Goal: Information Seeking & Learning: Learn about a topic

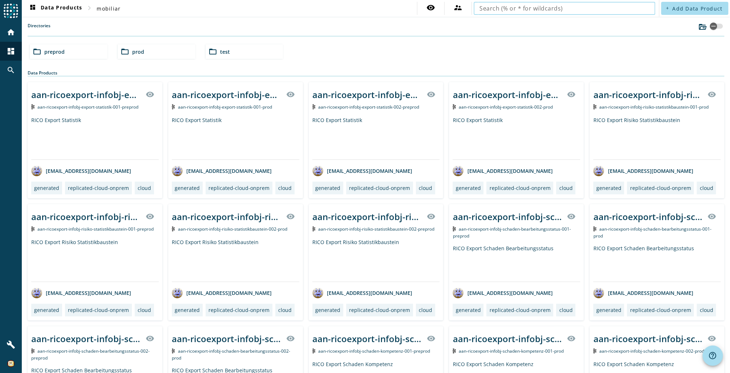
click at [578, 6] on input "text" at bounding box center [565, 8] width 170 height 9
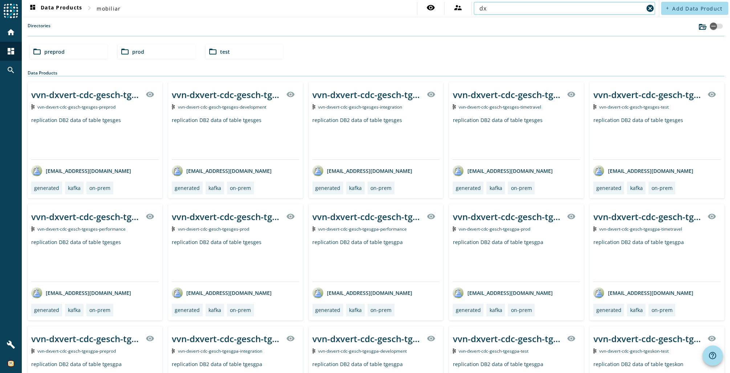
type input "d"
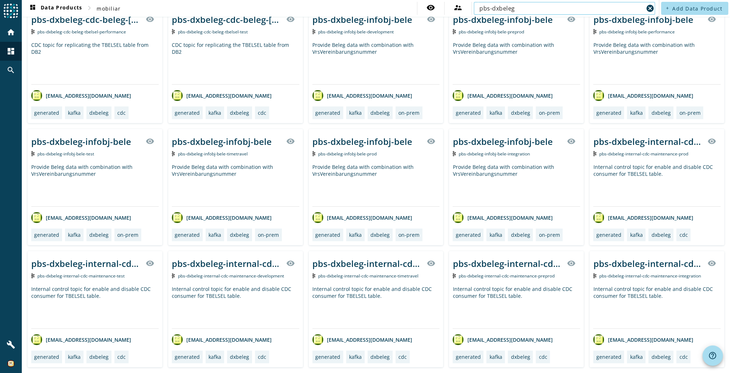
scroll to position [196, 0]
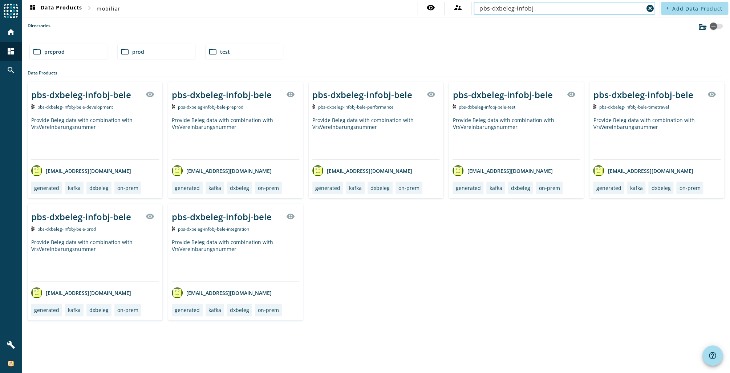
type input "pbs-dxbeleg-infobj"
click at [390, 92] on div "pbs-dxbeleg-infobj-bele" at bounding box center [362, 95] width 100 height 12
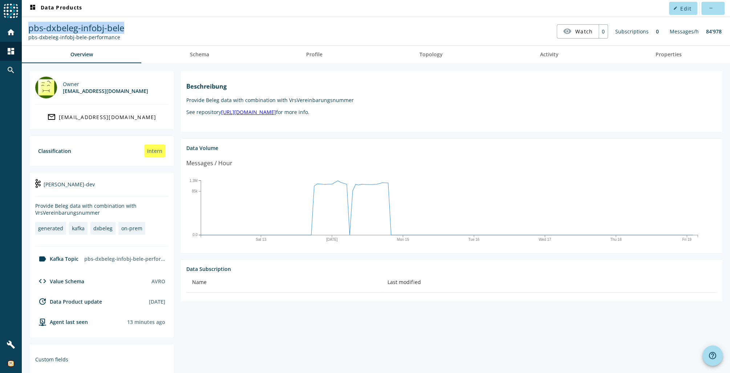
drag, startPoint x: 74, startPoint y: 31, endPoint x: 27, endPoint y: 26, distance: 46.8
click at [27, 26] on nav "pbs-dxbeleg-infobj-bele pbs-dxbeleg-infobj-bele-performance visibility Watch 0 …" at bounding box center [376, 31] width 703 height 23
copy span "pbs-dxbeleg-infobj-bele"
click at [199, 58] on span "Schema" at bounding box center [199, 54] width 19 height 17
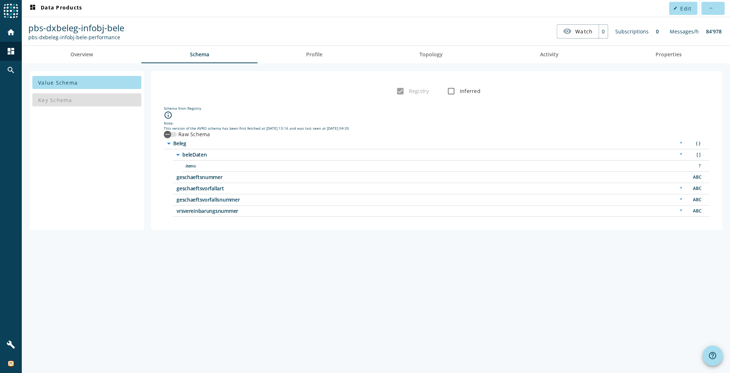
click at [179, 154] on icon "arrow_drop_down" at bounding box center [178, 154] width 9 height 9
click at [170, 133] on icon "button" at bounding box center [167, 134] width 7 height 7
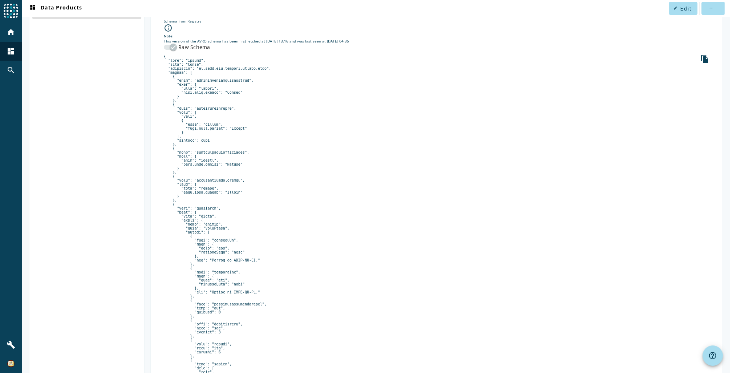
scroll to position [145, 0]
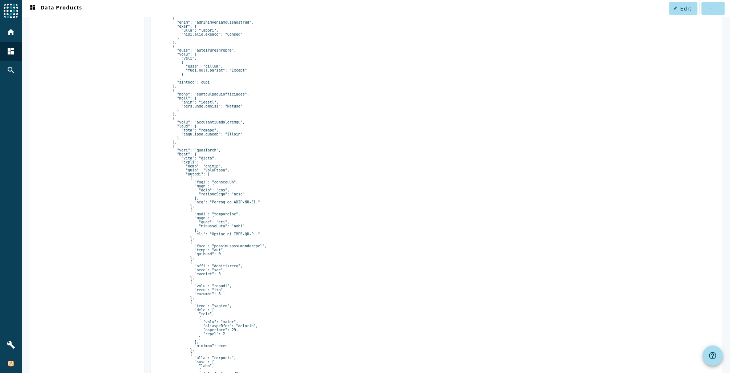
click at [212, 172] on pre at bounding box center [437, 296] width 546 height 600
drag, startPoint x: 212, startPoint y: 172, endPoint x: 285, endPoint y: 170, distance: 73.1
click at [285, 170] on pre at bounding box center [437, 296] width 546 height 600
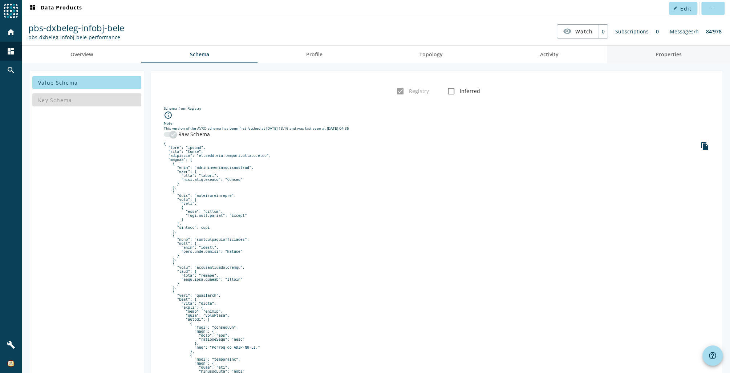
drag, startPoint x: 670, startPoint y: 53, endPoint x: 608, endPoint y: 66, distance: 63.1
click at [670, 53] on span "Properties" at bounding box center [669, 54] width 26 height 5
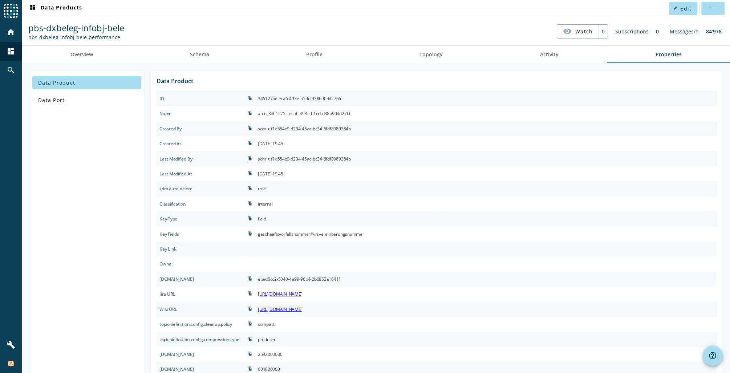
scroll to position [87, 0]
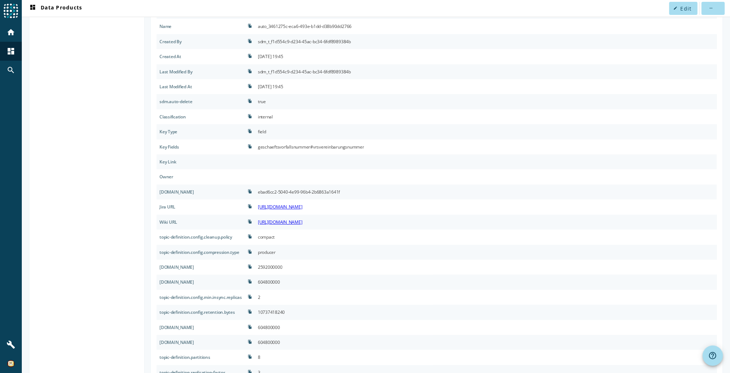
click at [303, 222] on link "[URL][DOMAIN_NAME]" at bounding box center [280, 222] width 45 height 6
click at [303, 207] on link "[URL][DOMAIN_NAME]" at bounding box center [280, 207] width 45 height 6
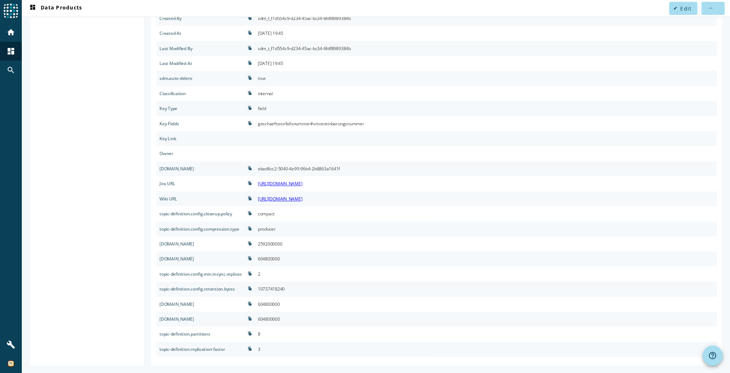
scroll to position [0, 0]
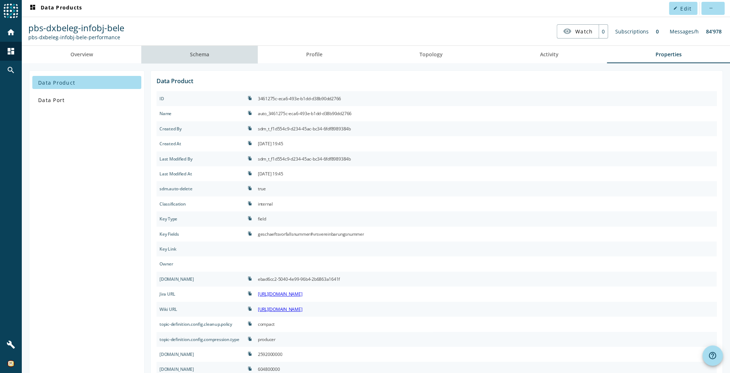
click at [208, 49] on span "Schema" at bounding box center [199, 54] width 19 height 17
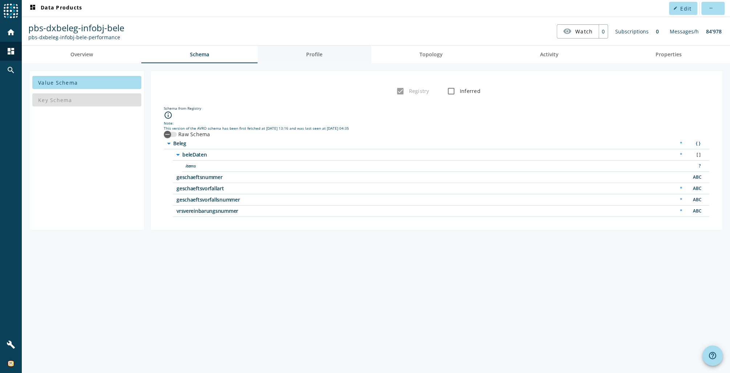
click at [305, 55] on link "Profile" at bounding box center [314, 54] width 113 height 17
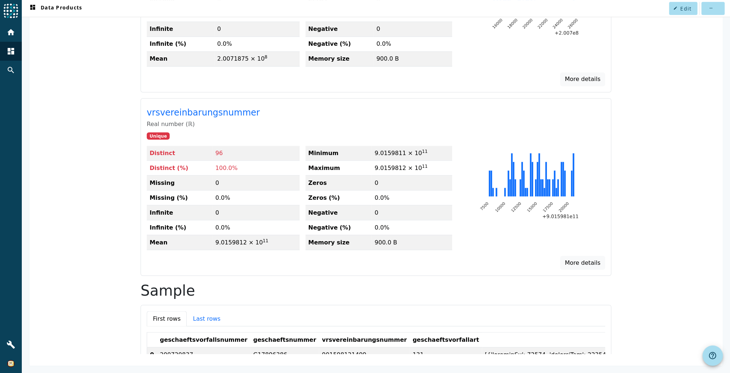
scroll to position [368, 0]
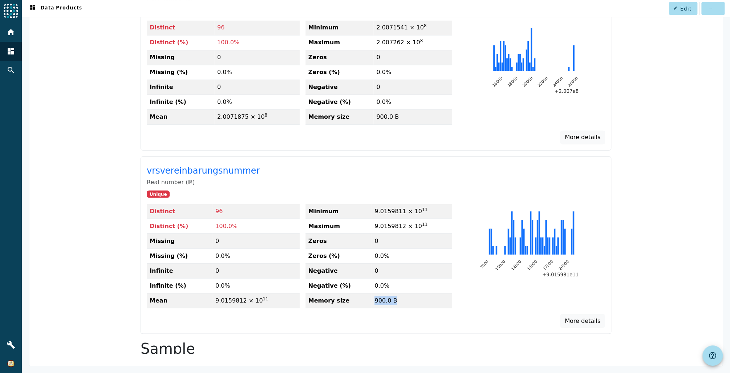
drag, startPoint x: 371, startPoint y: 299, endPoint x: 398, endPoint y: 297, distance: 27.7
click at [398, 297] on td "900.0 B" at bounding box center [412, 300] width 81 height 15
drag, startPoint x: 398, startPoint y: 297, endPoint x: 367, endPoint y: 316, distance: 36.0
click at [367, 316] on div "More details" at bounding box center [376, 321] width 459 height 14
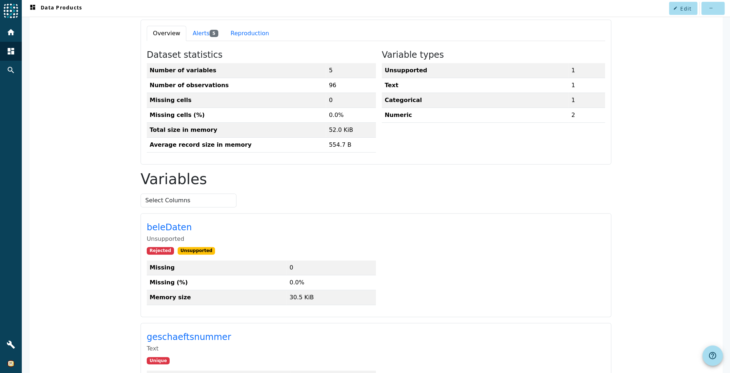
scroll to position [17, 0]
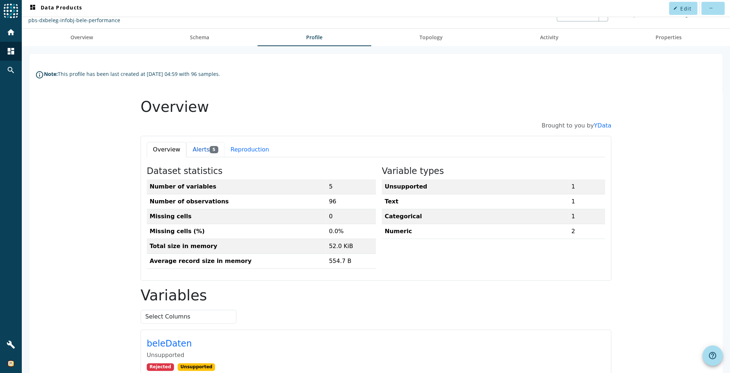
click at [191, 149] on button "Alerts 5" at bounding box center [205, 149] width 38 height 15
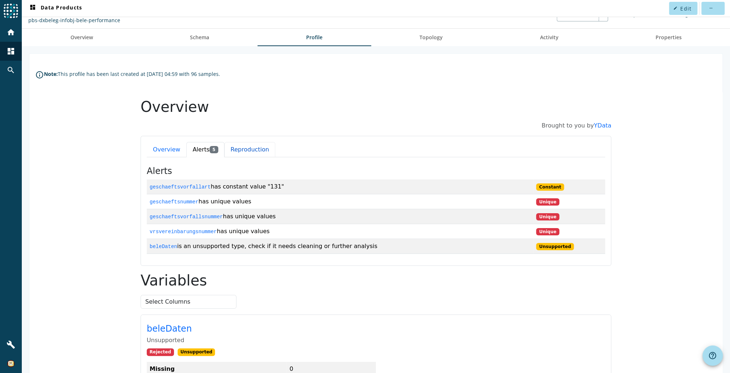
click at [239, 150] on button "Reproduction" at bounding box center [250, 149] width 51 height 15
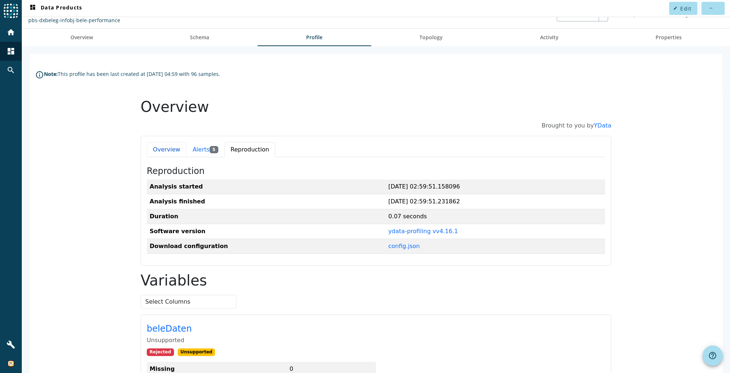
click at [164, 147] on button "Overview" at bounding box center [167, 149] width 40 height 15
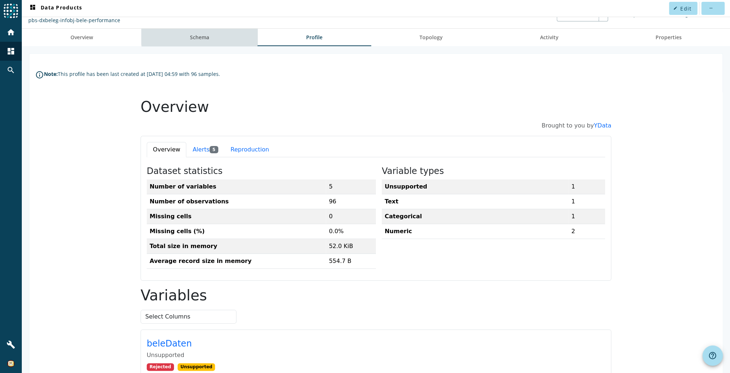
click at [212, 37] on link "Schema" at bounding box center [199, 37] width 116 height 17
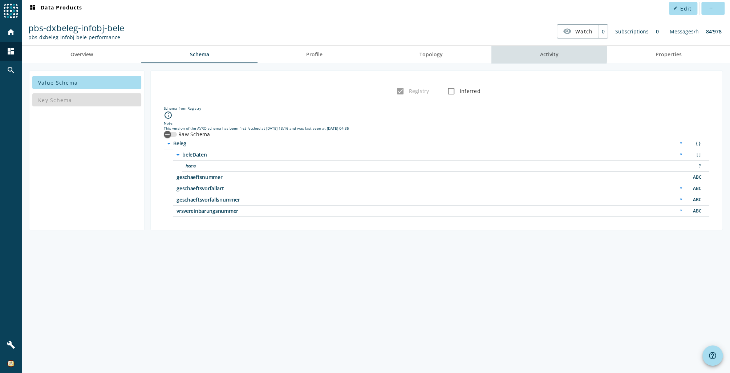
drag, startPoint x: 545, startPoint y: 54, endPoint x: 562, endPoint y: 56, distance: 17.6
click at [544, 54] on span "Activity" at bounding box center [549, 54] width 19 height 5
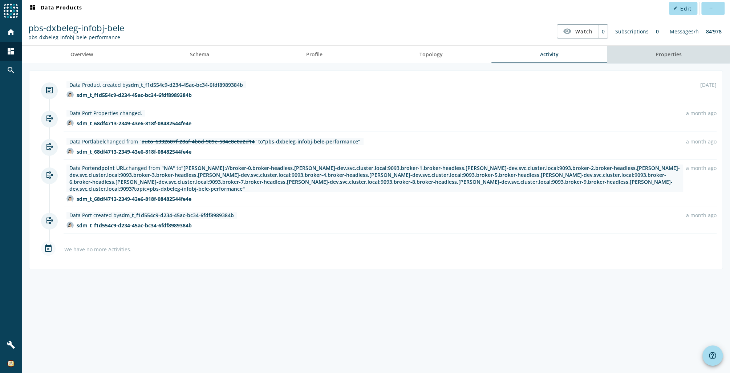
click at [667, 54] on span "Properties" at bounding box center [669, 54] width 26 height 5
